Goal: Information Seeking & Learning: Learn about a topic

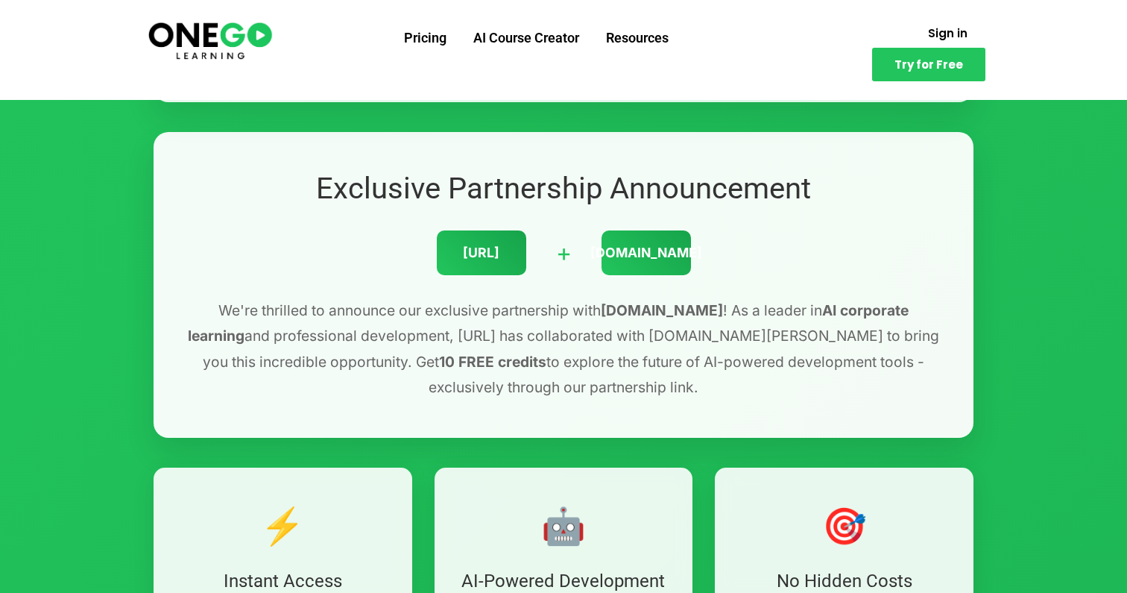
scroll to position [435, 0]
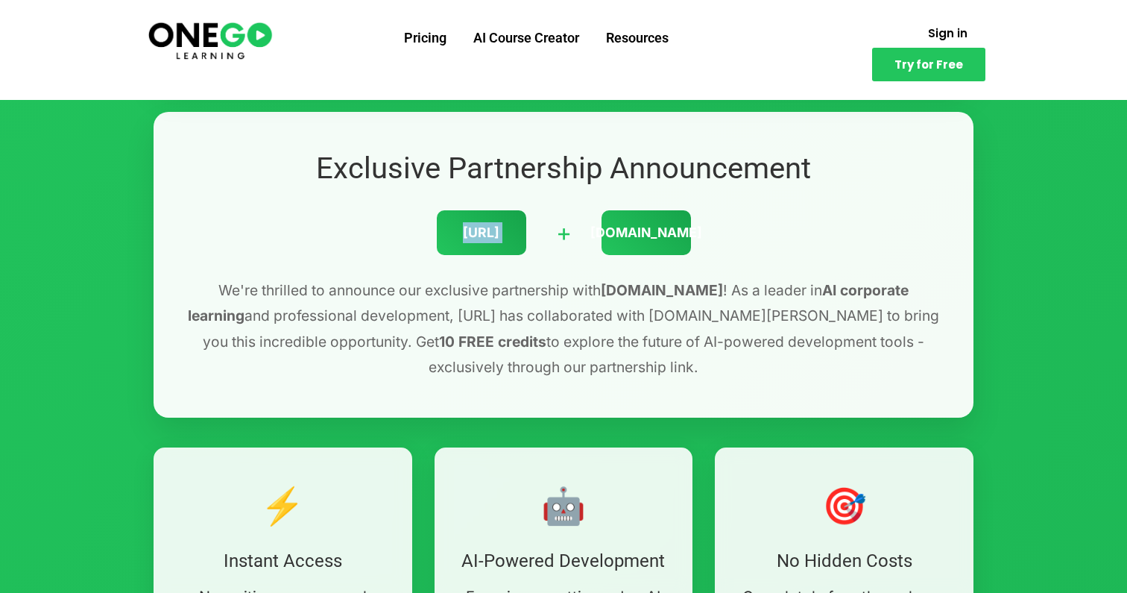
drag, startPoint x: 449, startPoint y: 232, endPoint x: 543, endPoint y: 235, distance: 94.0
click at [543, 235] on div "ONEGO.ai + Lovable.dev" at bounding box center [563, 232] width 760 height 45
copy div "ONEGO.ai"
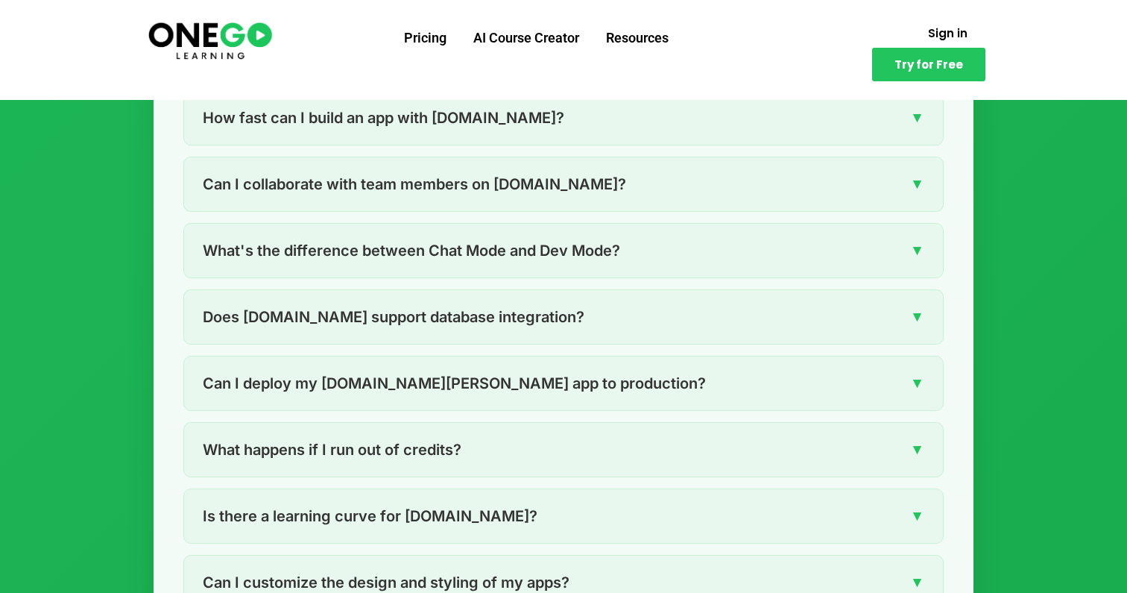
scroll to position [2565, 0]
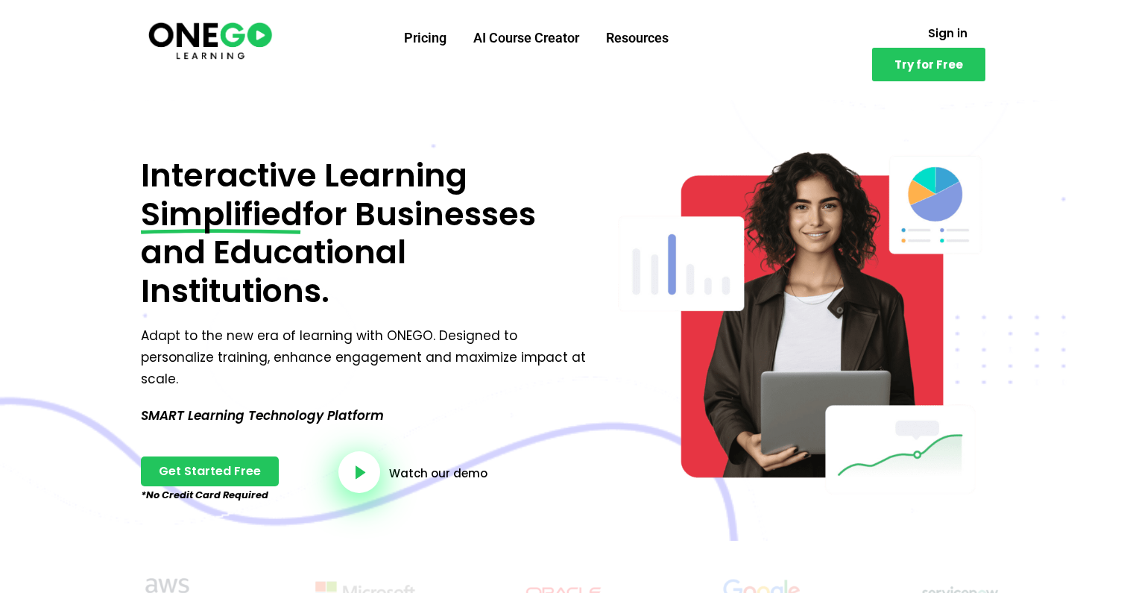
scroll to position [19, 0]
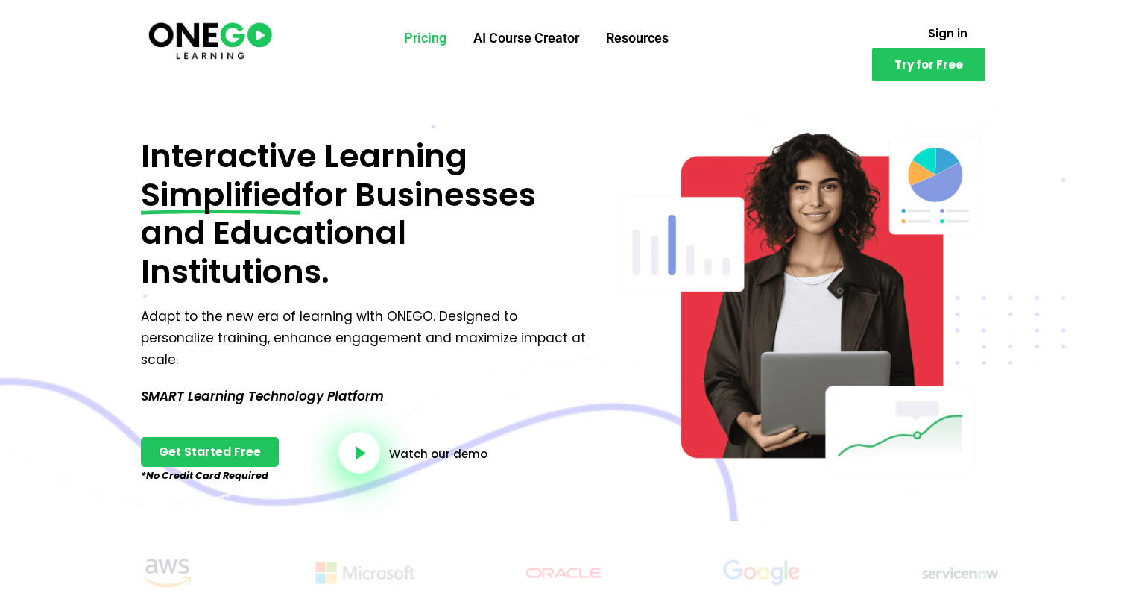
click at [404, 37] on link "Pricing" at bounding box center [425, 38] width 69 height 39
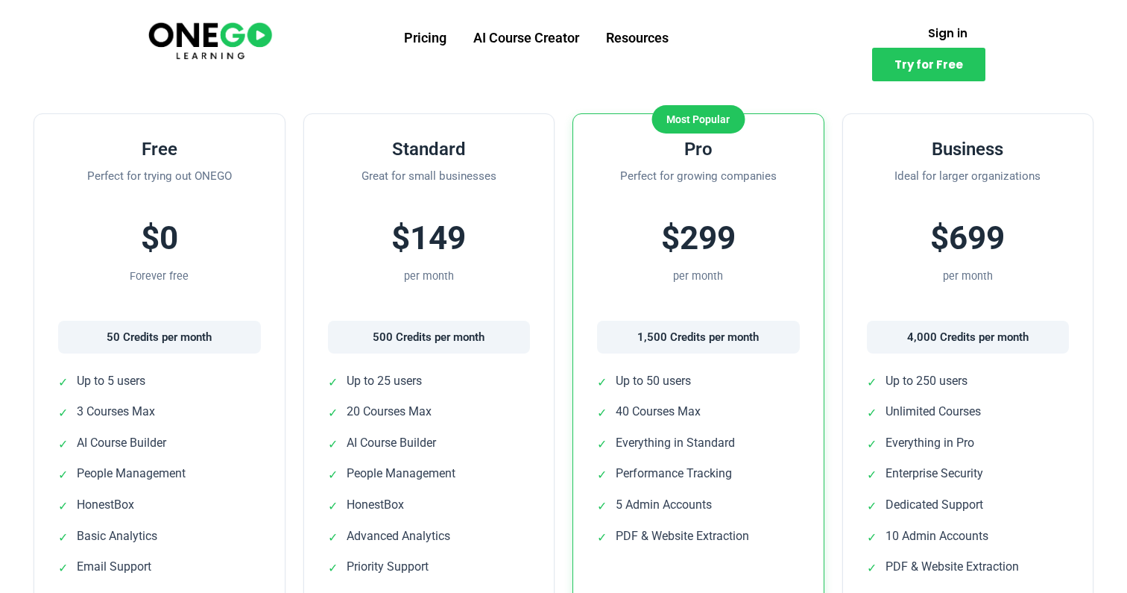
scroll to position [364, 0]
click at [220, 48] on img at bounding box center [210, 40] width 128 height 42
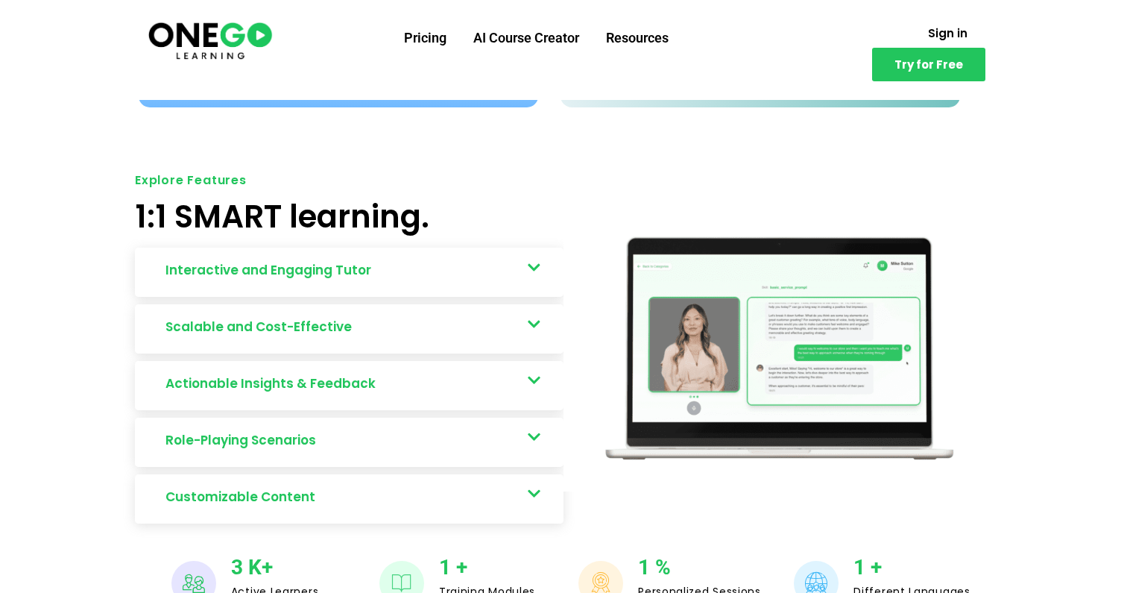
scroll to position [704, 0]
